Goal: Ask a question: Seek information or help from site administrators or community

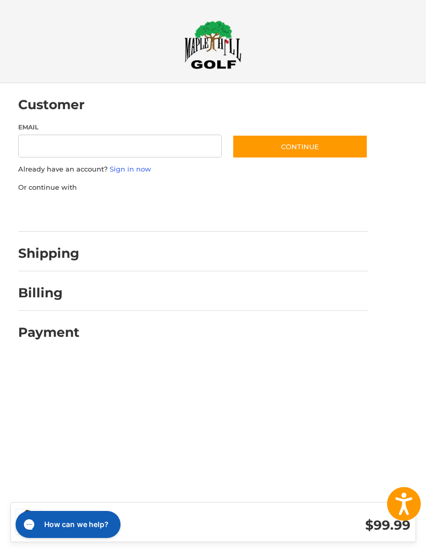
click at [309, 254] on div at bounding box center [228, 256] width 279 height 13
click at [64, 261] on div "Shipping" at bounding box center [48, 253] width 61 height 18
click at [34, 257] on h2 "Shipping" at bounding box center [48, 253] width 61 height 16
click at [37, 250] on h2 "Shipping" at bounding box center [48, 253] width 61 height 16
click at [59, 255] on h2 "Shipping" at bounding box center [48, 253] width 61 height 16
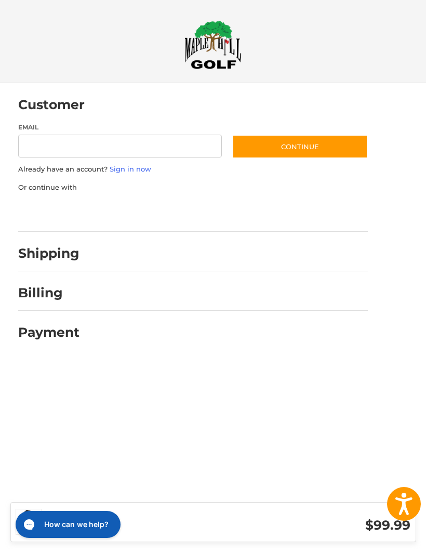
click at [56, 335] on h2 "Payment" at bounding box center [48, 332] width 61 height 16
click at [45, 292] on h2 "Billing" at bounding box center [48, 293] width 61 height 16
click at [58, 256] on h2 "Shipping" at bounding box center [48, 253] width 61 height 16
click at [57, 256] on h2 "Shipping" at bounding box center [48, 253] width 61 height 16
click at [72, 259] on h2 "Shipping" at bounding box center [48, 253] width 61 height 16
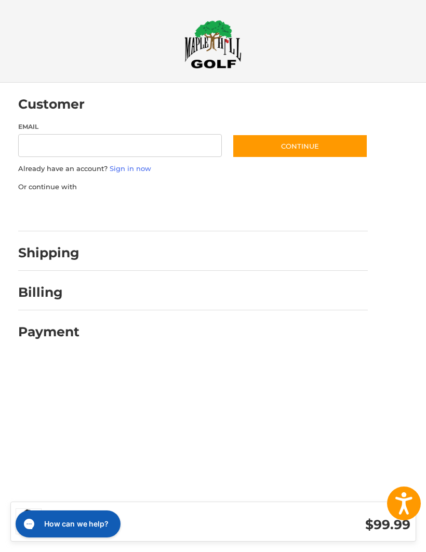
click at [78, 525] on h1 "How can we help?" at bounding box center [76, 524] width 64 height 10
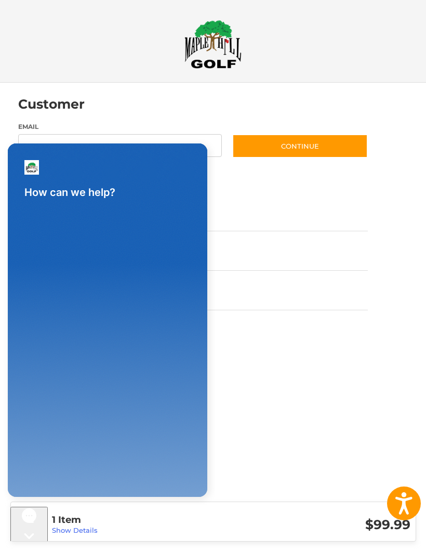
click at [24, 549] on div "Gorgias live chat" at bounding box center [29, 555] width 29 height 13
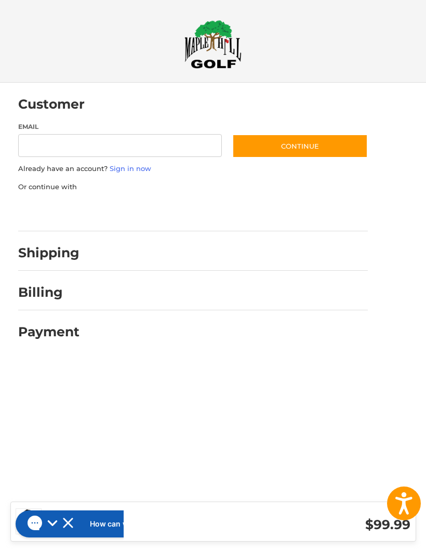
click at [90, 524] on h1 "How can we help?" at bounding box center [122, 524] width 64 height 10
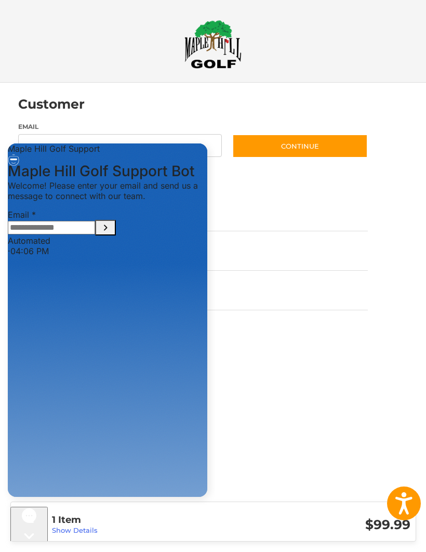
click at [95, 235] on input "Email" at bounding box center [51, 228] width 87 height 14
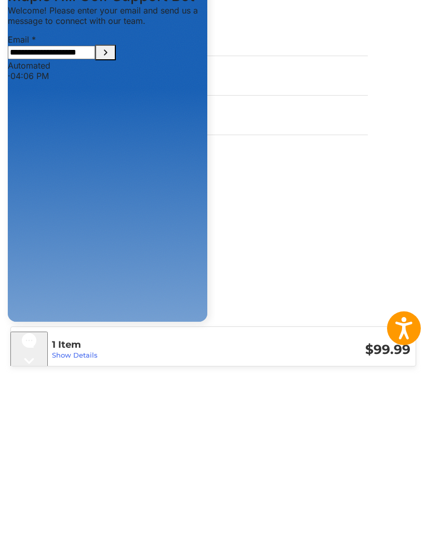
type input "**********"
click at [112, 59] on icon "Submit Email" at bounding box center [105, 52] width 12 height 12
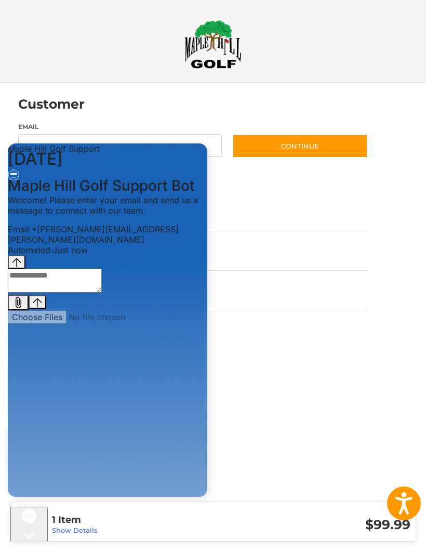
click at [102, 293] on textarea "live chat message input" at bounding box center [55, 281] width 94 height 24
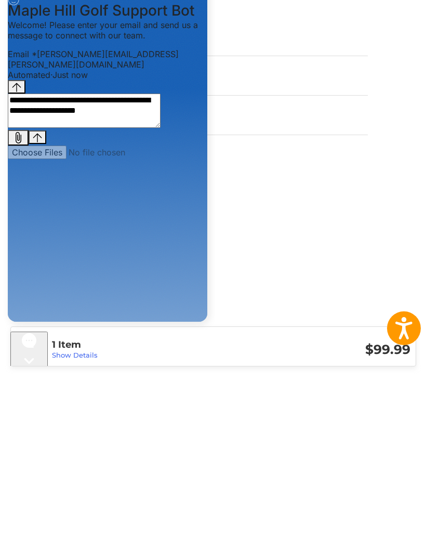
type textarea "**********"
click at [46, 145] on button "Send message" at bounding box center [38, 138] width 18 height 14
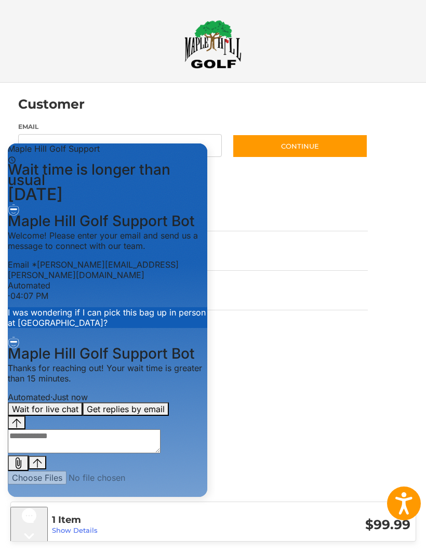
scroll to position [45, 0]
click at [163, 416] on button "Get replies by email" at bounding box center [126, 409] width 86 height 14
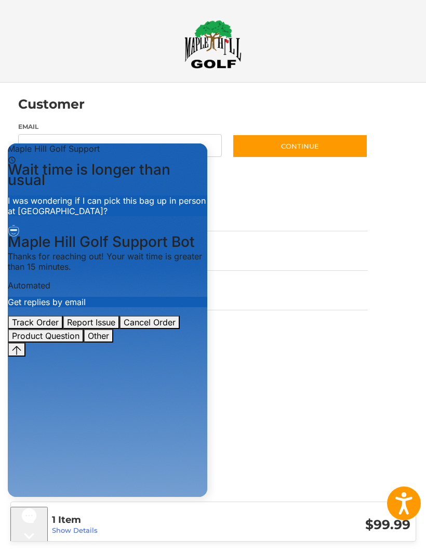
scroll to position [6, 0]
